Goal: Task Accomplishment & Management: Manage account settings

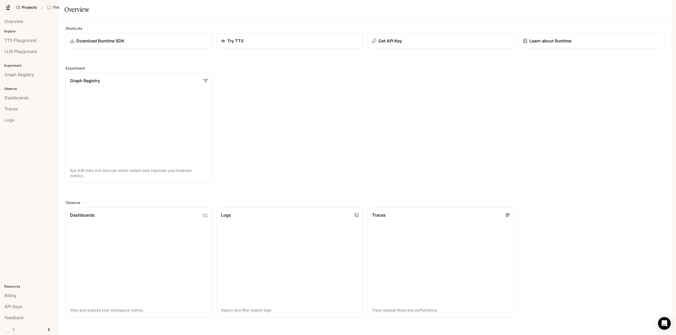
click at [663, 6] on icon "button" at bounding box center [664, 7] width 4 height 4
click at [605, 90] on span "Sign out" at bounding box center [630, 92] width 69 height 5
